Goal: Task Accomplishment & Management: Complete application form

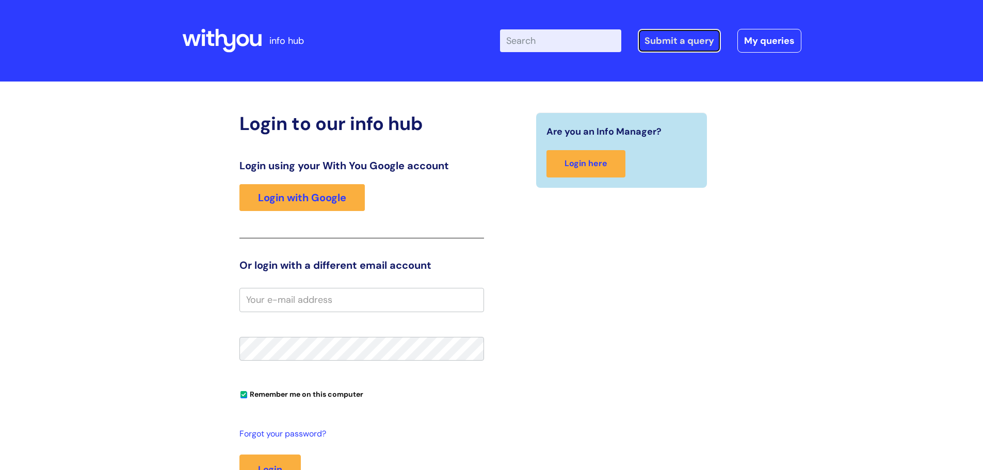
click at [670, 36] on link "Submit a query" at bounding box center [679, 41] width 83 height 24
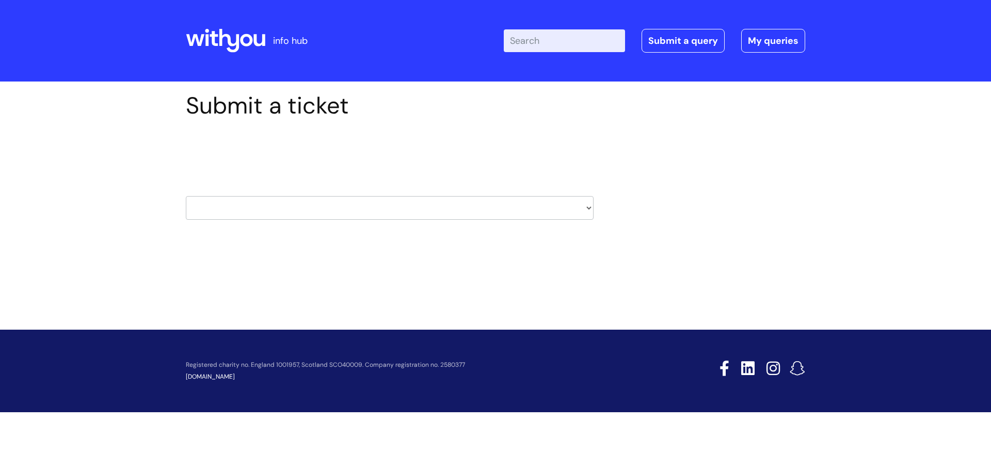
click at [530, 208] on select "HR / People IT and Support Clinical Drug Alerts Finance Accounts Data Support T…" at bounding box center [390, 208] width 408 height 24
select select "it_and_support"
click at [186, 196] on select "HR / People IT and Support Clinical Drug Alerts Finance Accounts Data Support T…" at bounding box center [390, 208] width 408 height 24
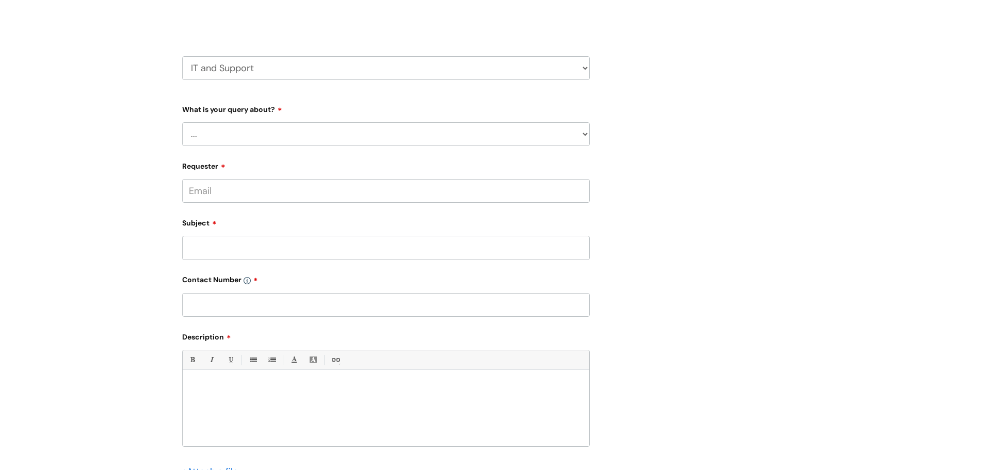
scroll to position [155, 0]
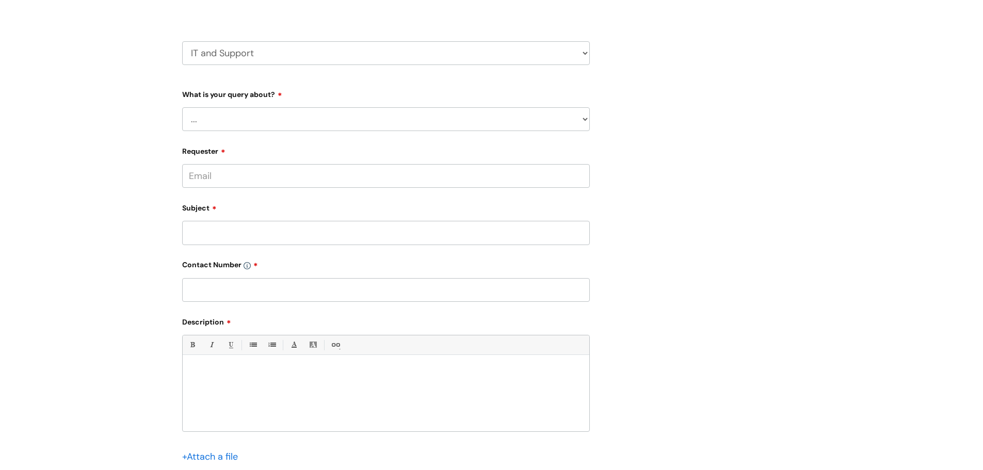
click at [216, 123] on select "... Mobile Phone Reset & MFA Accounts, Starters and Leavers IT Hardware issue I…" at bounding box center [386, 119] width 408 height 24
select select "Mobile Phone Reset & MFA"
click at [182, 107] on select "... Mobile Phone Reset & MFA Accounts, Starters and Leavers IT Hardware issue I…" at bounding box center [386, 119] width 408 height 24
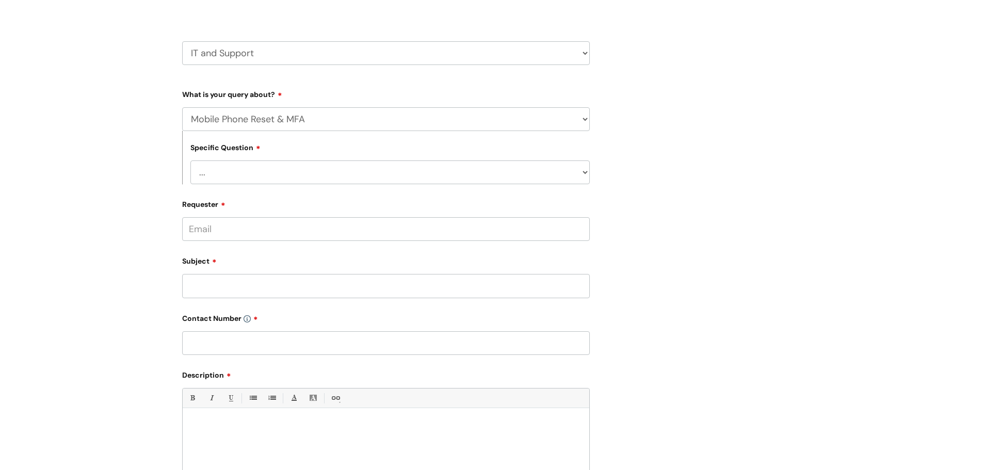
click at [230, 176] on select "... Support with Mobile Phone Reset & MFA" at bounding box center [389, 172] width 399 height 24
select select "Support with Mobile Phone Reset & MFA"
click at [190, 160] on select "... Support with Mobile Phone Reset & MFA" at bounding box center [389, 172] width 399 height 24
click at [258, 237] on input "Requester" at bounding box center [386, 229] width 408 height 24
type input "[EMAIL_ADDRESS][DOMAIN_NAME]"
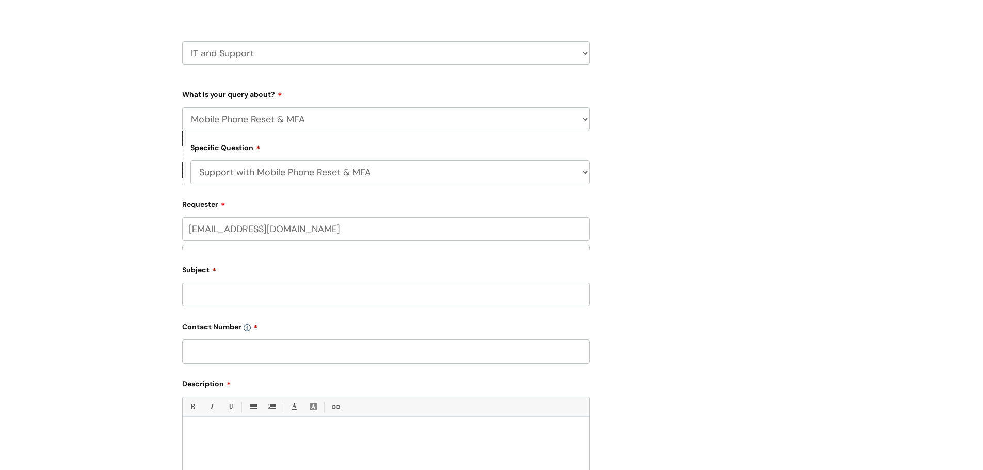
click at [232, 291] on input "Subject" at bounding box center [386, 295] width 408 height 24
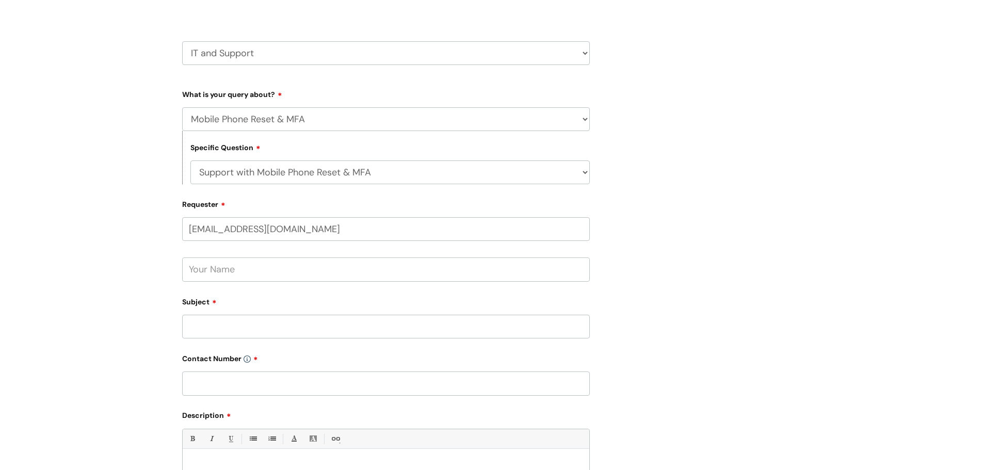
click at [223, 272] on input "text" at bounding box center [386, 269] width 408 height 24
type input "[PERSON_NAME]"
click at [234, 330] on input "Subject" at bounding box center [386, 327] width 408 height 24
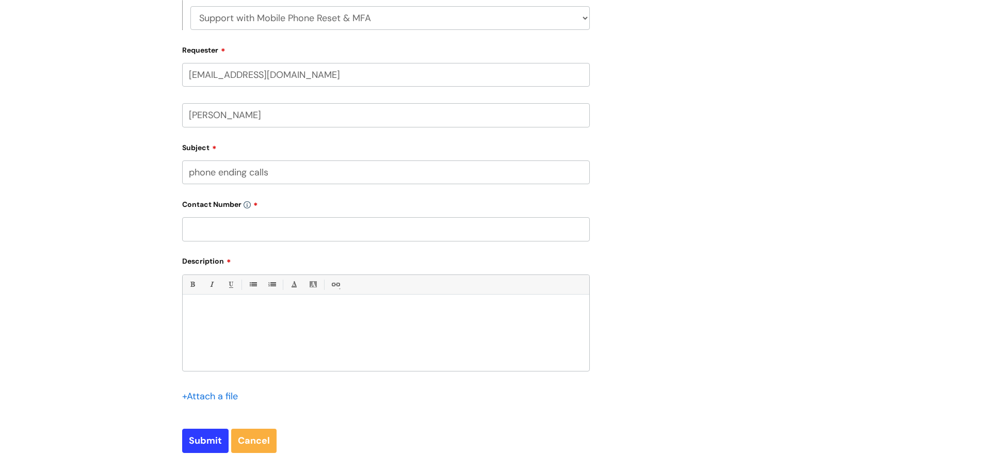
scroll to position [310, 0]
type input "phone ending calls"
click at [226, 231] on input "text" at bounding box center [386, 229] width 408 height 24
click at [216, 230] on input "07581c081661" at bounding box center [386, 229] width 408 height 24
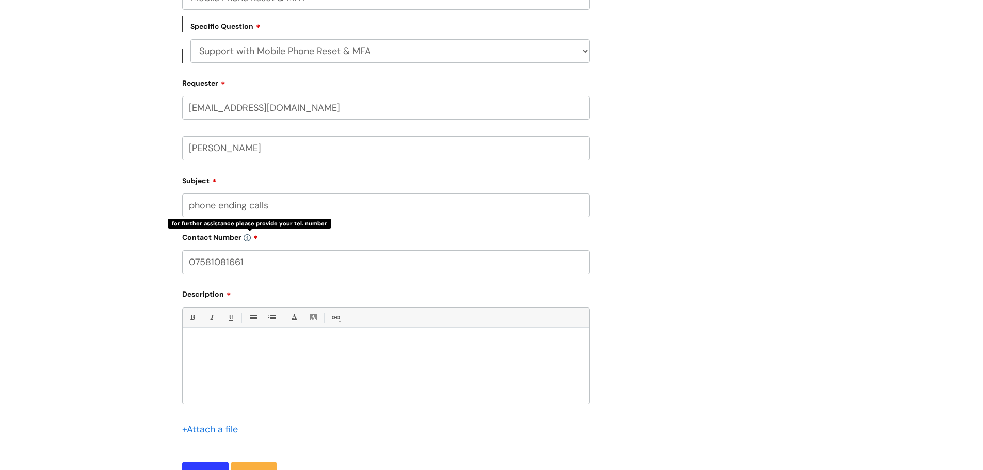
scroll to position [258, 0]
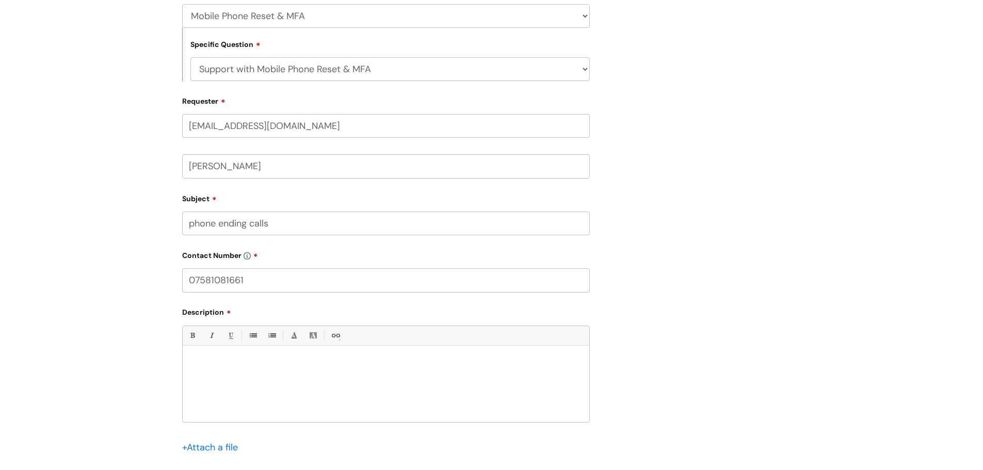
type input "07581081661"
drag, startPoint x: 274, startPoint y: 366, endPoint x: 263, endPoint y: 344, distance: 25.6
click at [274, 366] on p at bounding box center [385, 363] width 391 height 9
drag, startPoint x: 554, startPoint y: 380, endPoint x: 630, endPoint y: 412, distance: 82.6
click at [630, 412] on div "Submit a ticket Select issue type HR / People IT and Support Clinical Drug Aler…" at bounding box center [491, 177] width 635 height 687
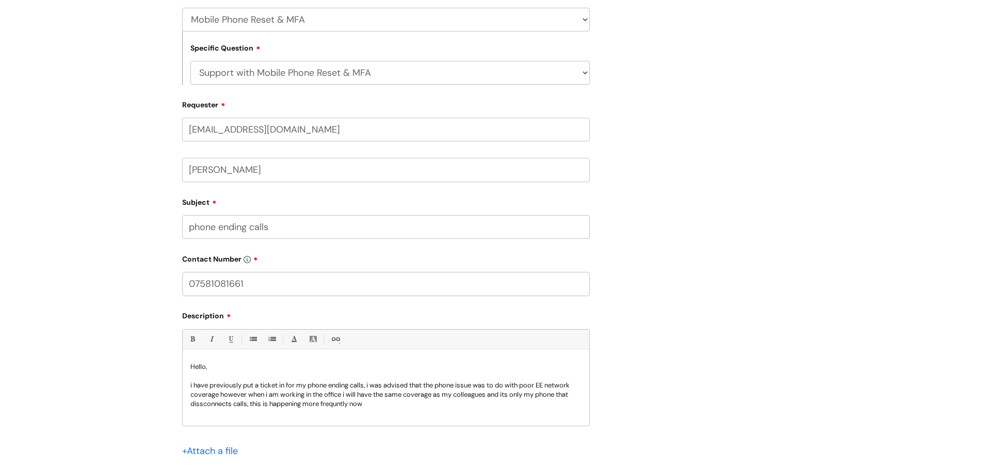
scroll to position [310, 0]
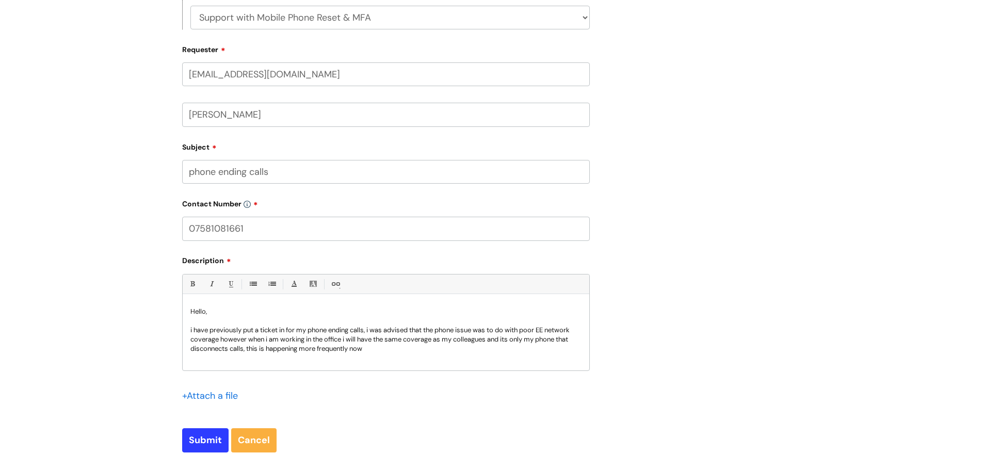
click at [372, 352] on p "i have previously put a ticket in for my phone ending calls, i was advised that…" at bounding box center [385, 340] width 391 height 28
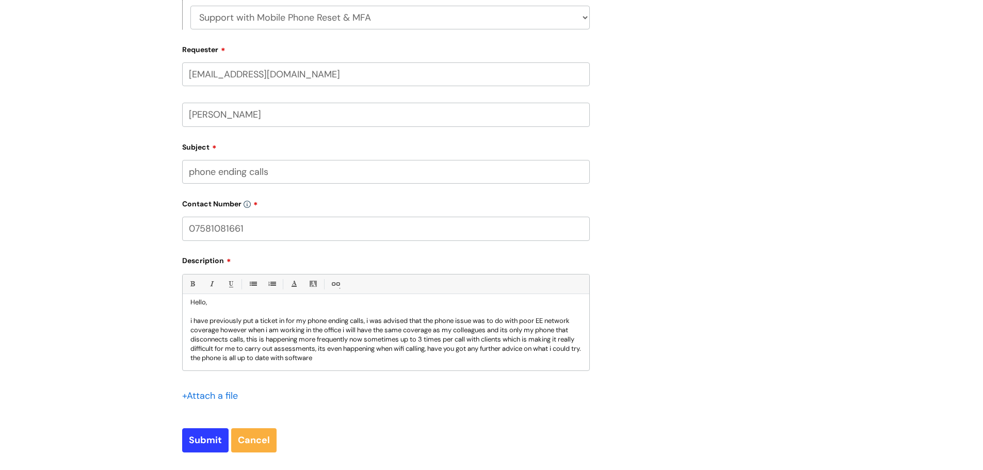
scroll to position [19, 0]
click at [211, 444] on input "Submit" at bounding box center [205, 440] width 46 height 24
type input "Please Wait..."
